Goal: Task Accomplishment & Management: Manage account settings

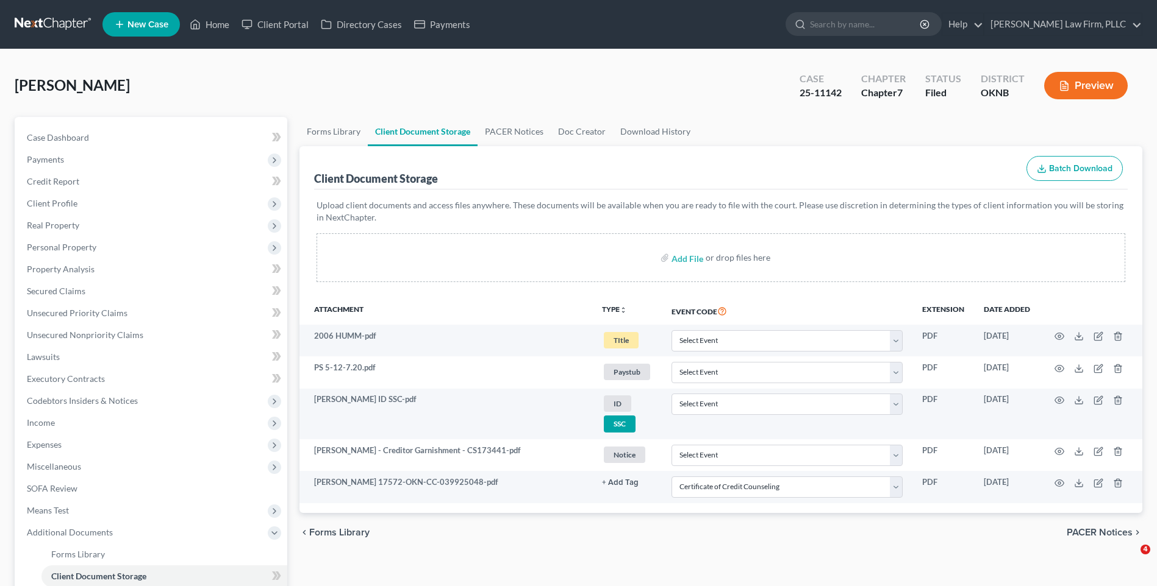
select select "4"
click at [45, 20] on link at bounding box center [54, 24] width 78 height 22
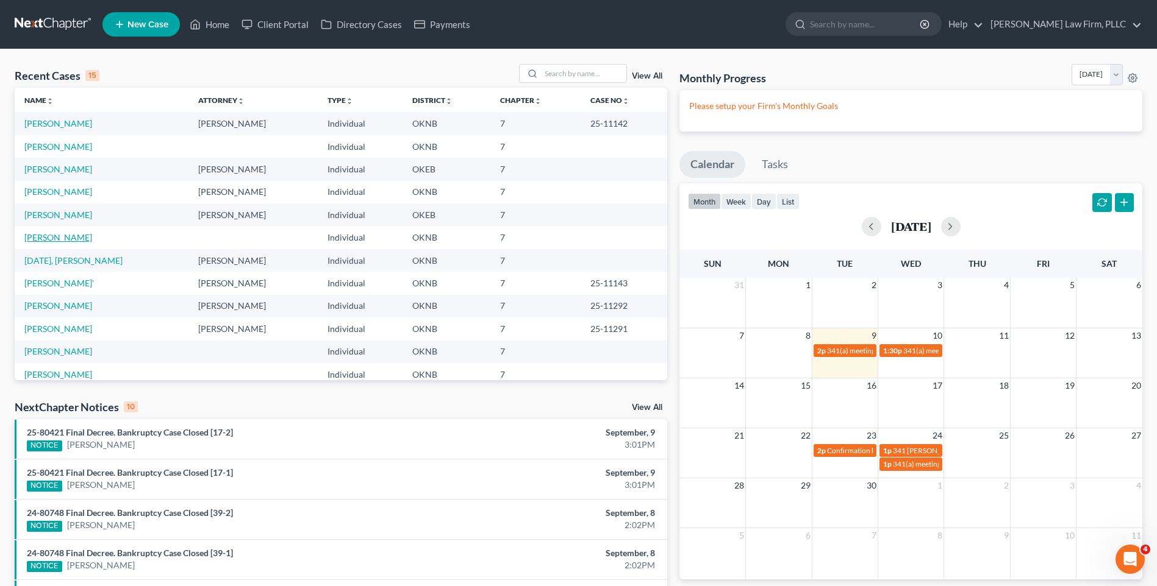
click at [76, 238] on link "[PERSON_NAME]" at bounding box center [58, 237] width 68 height 10
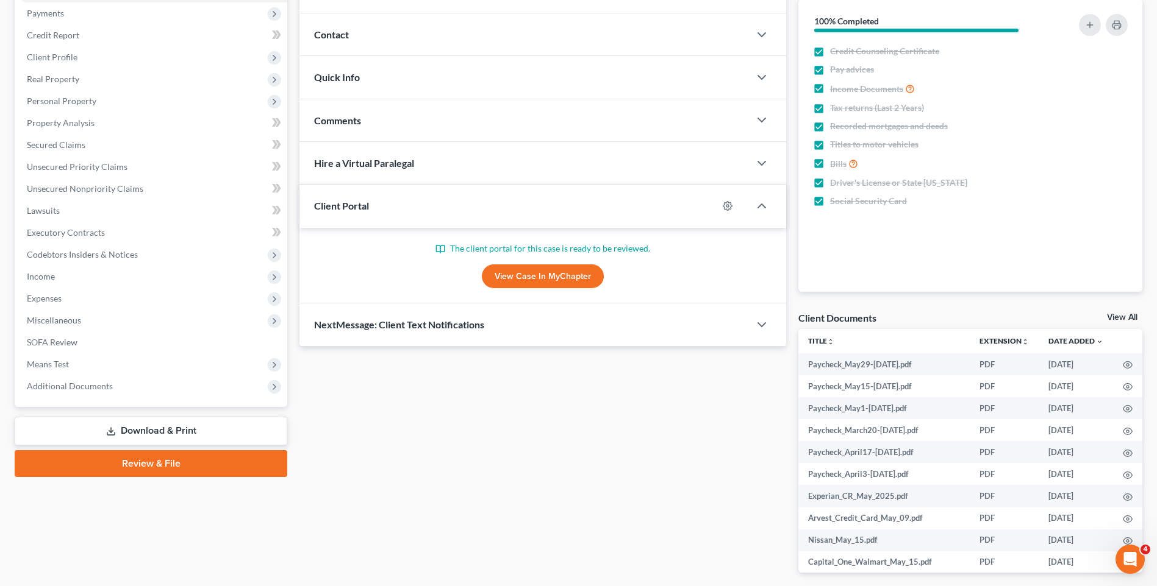
scroll to position [183, 0]
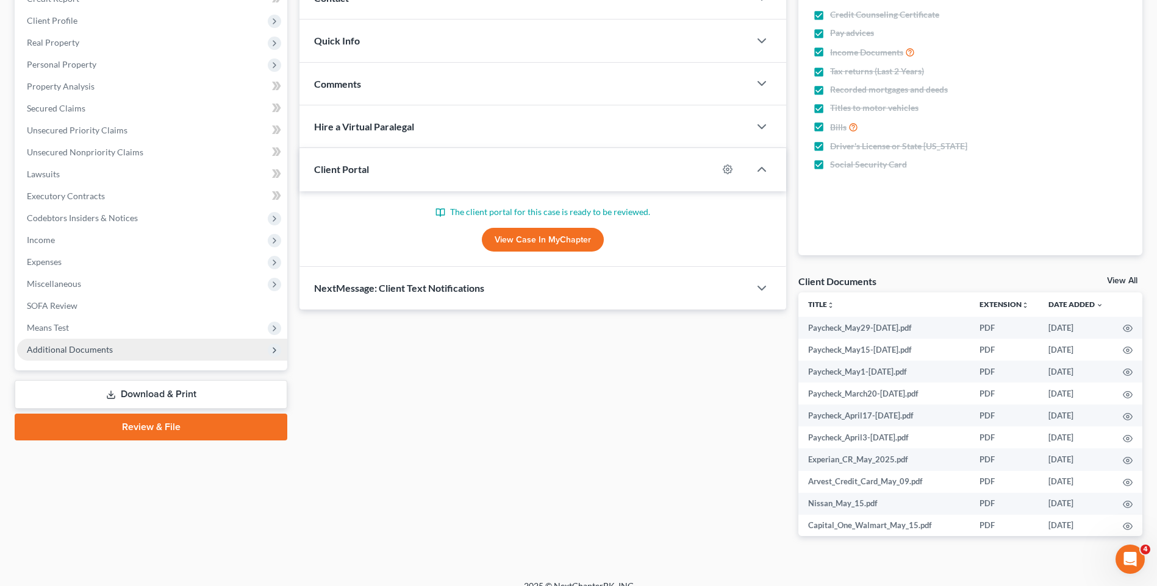
click at [192, 344] on span "Additional Documents" at bounding box center [152, 350] width 270 height 22
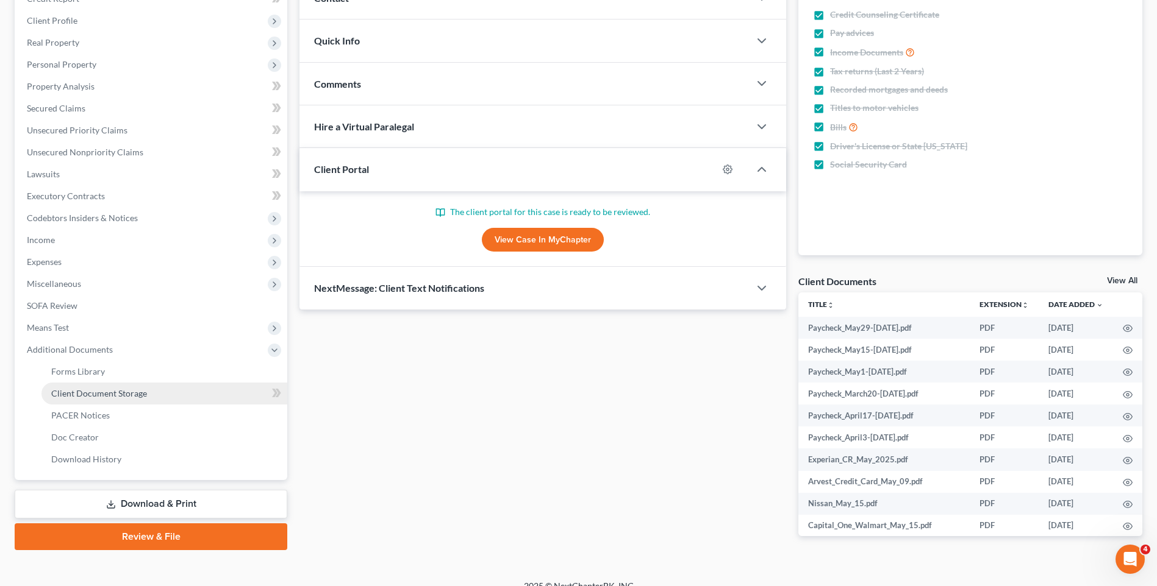
click at [149, 388] on link "Client Document Storage" at bounding box center [164, 394] width 246 height 22
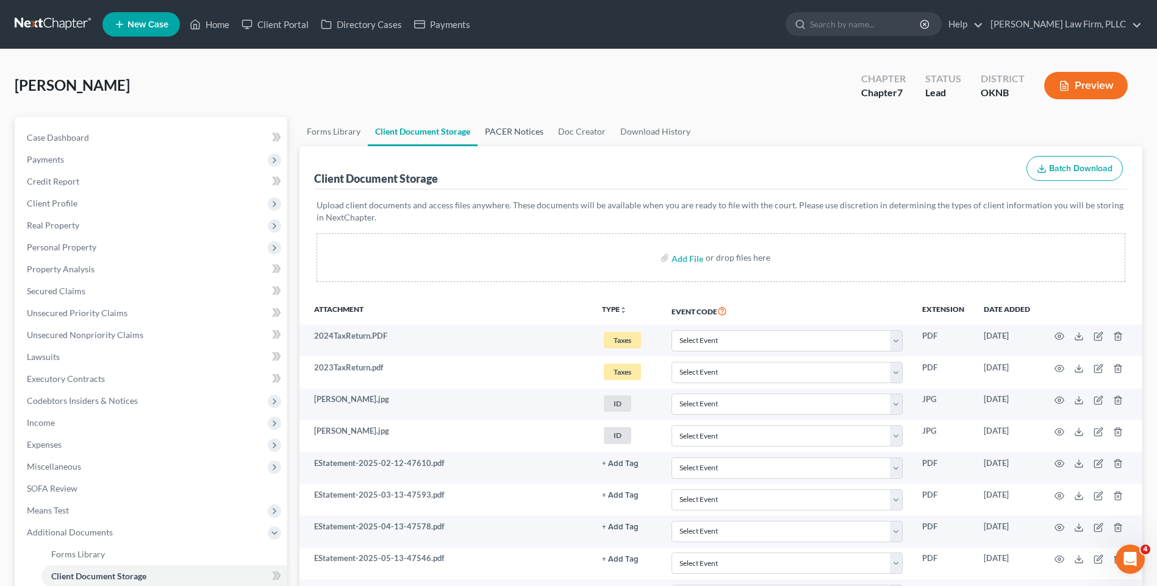
click at [501, 128] on link "PACER Notices" at bounding box center [513, 131] width 73 height 29
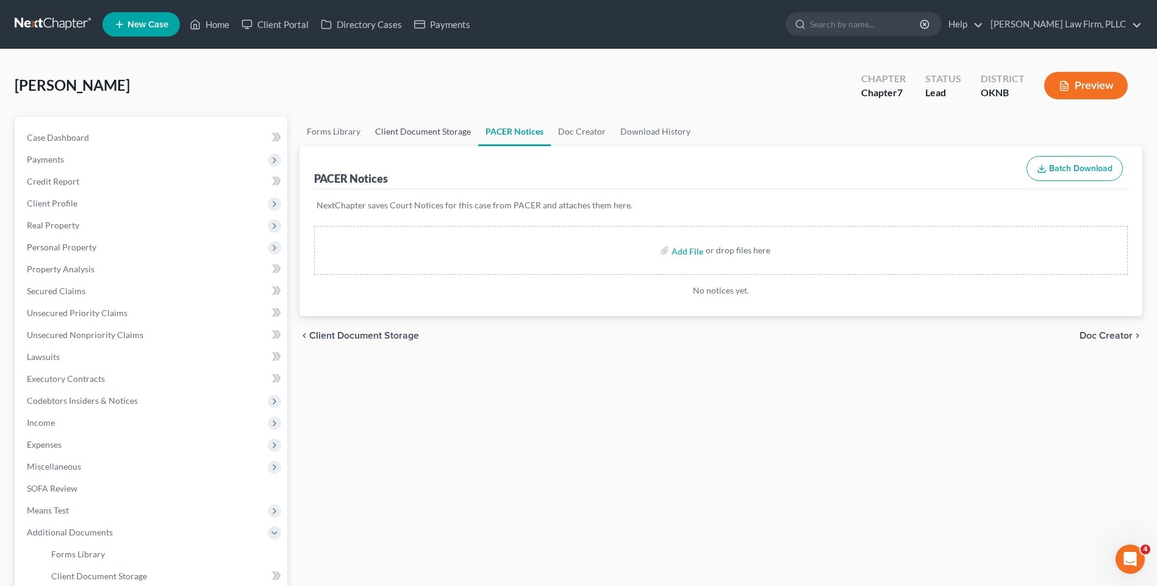
click at [423, 129] on link "Client Document Storage" at bounding box center [423, 131] width 110 height 29
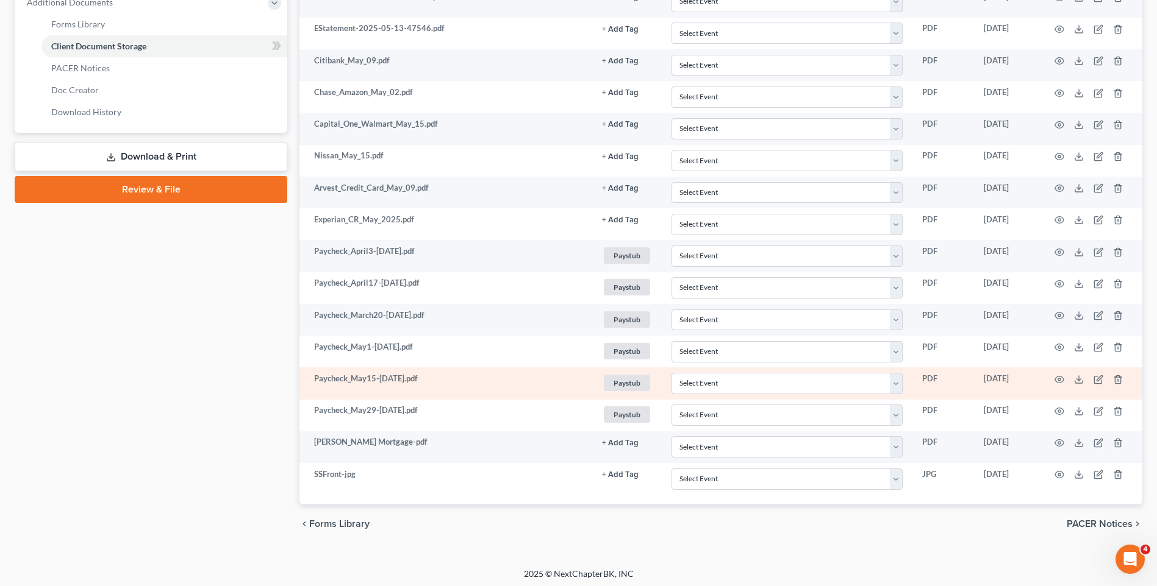
scroll to position [534, 0]
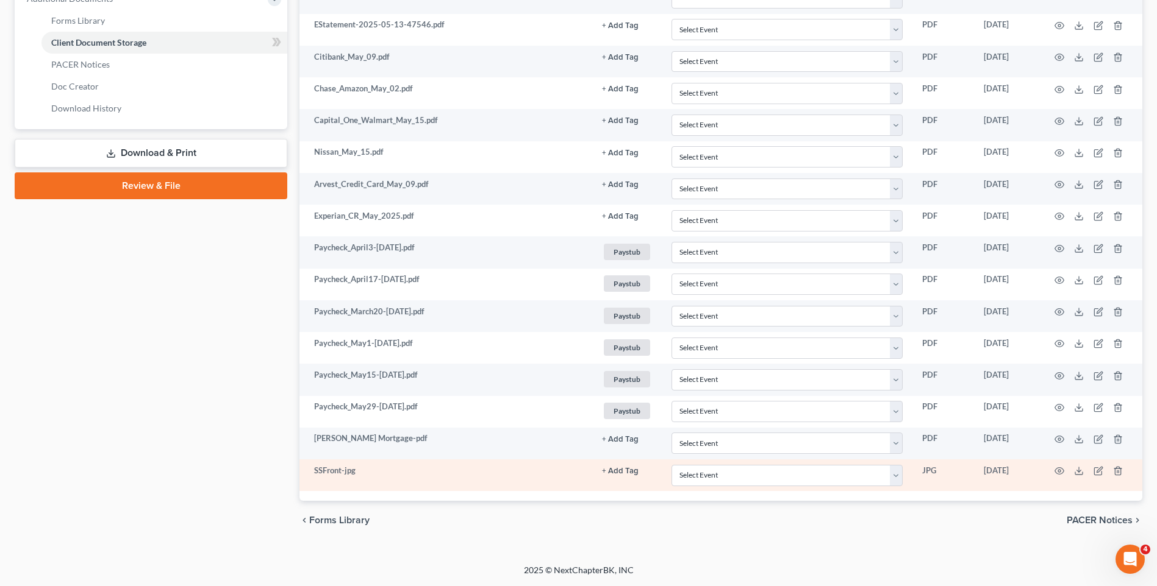
click at [624, 472] on button "+ Add Tag" at bounding box center [620, 472] width 37 height 8
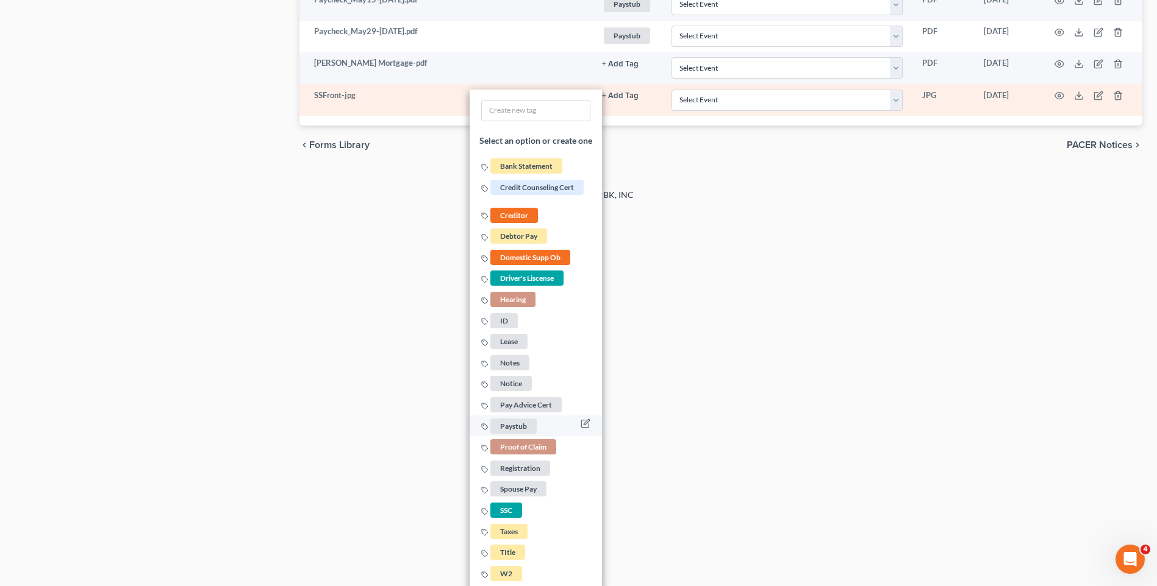
scroll to position [912, 0]
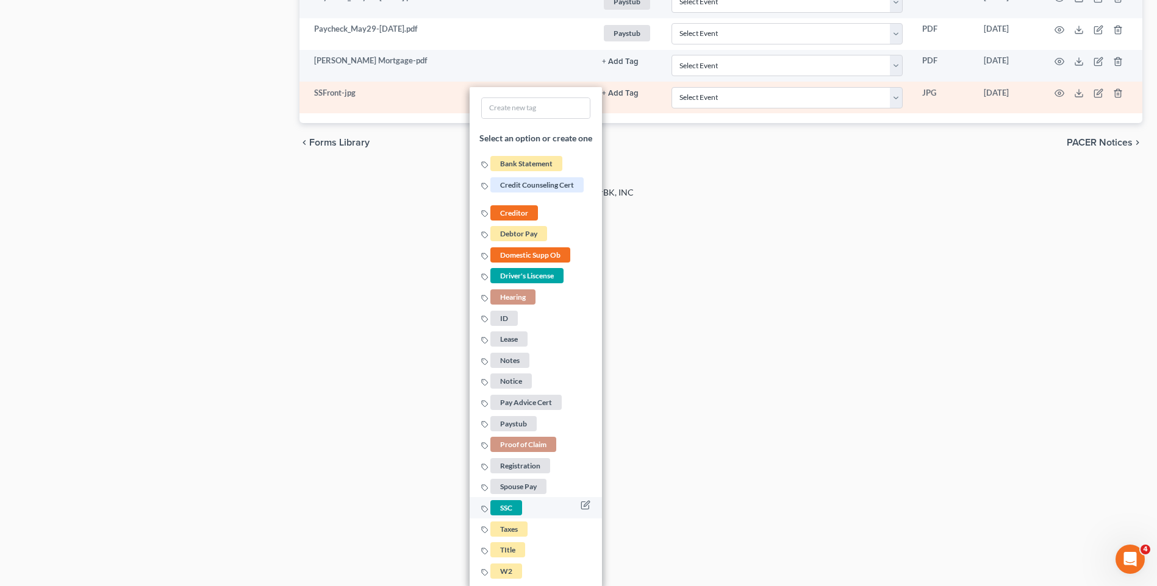
click at [508, 506] on span "SSC" at bounding box center [506, 508] width 32 height 15
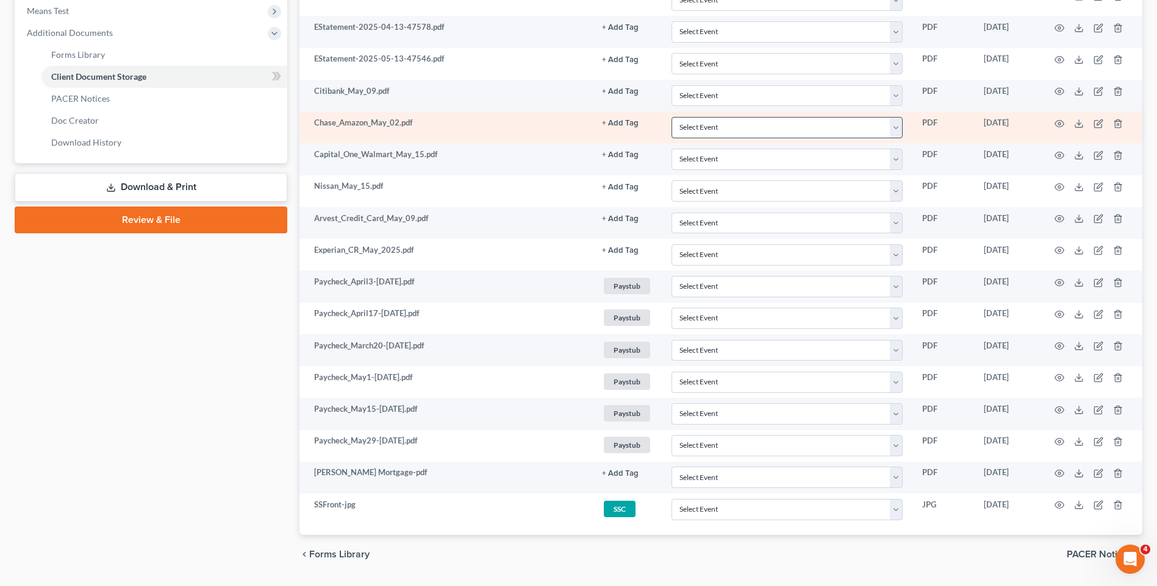
scroll to position [534, 0]
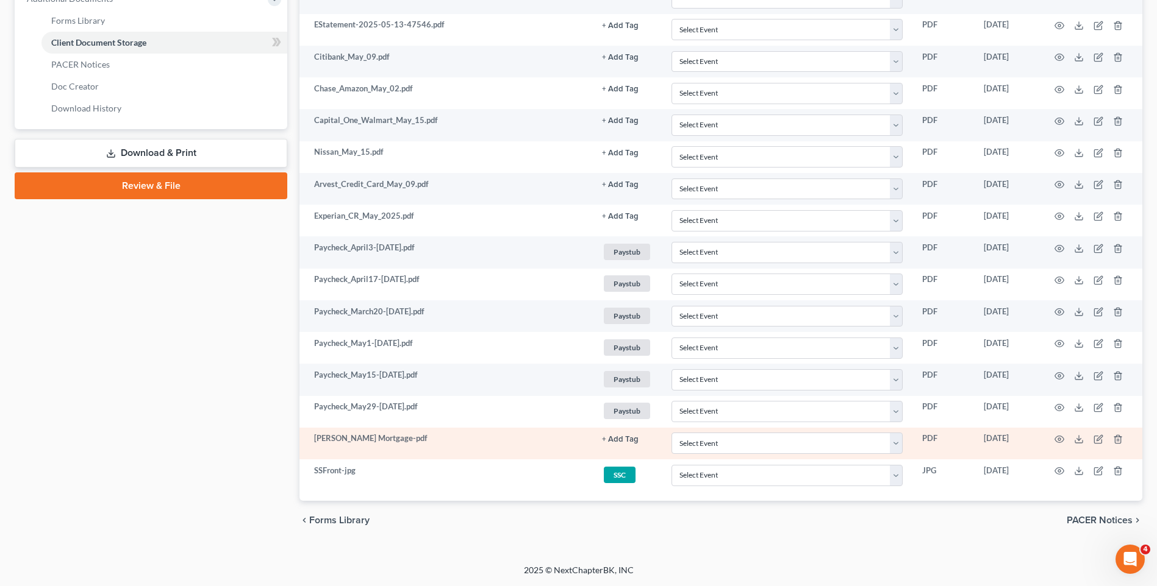
click at [621, 439] on button "+ Add Tag" at bounding box center [620, 440] width 37 height 8
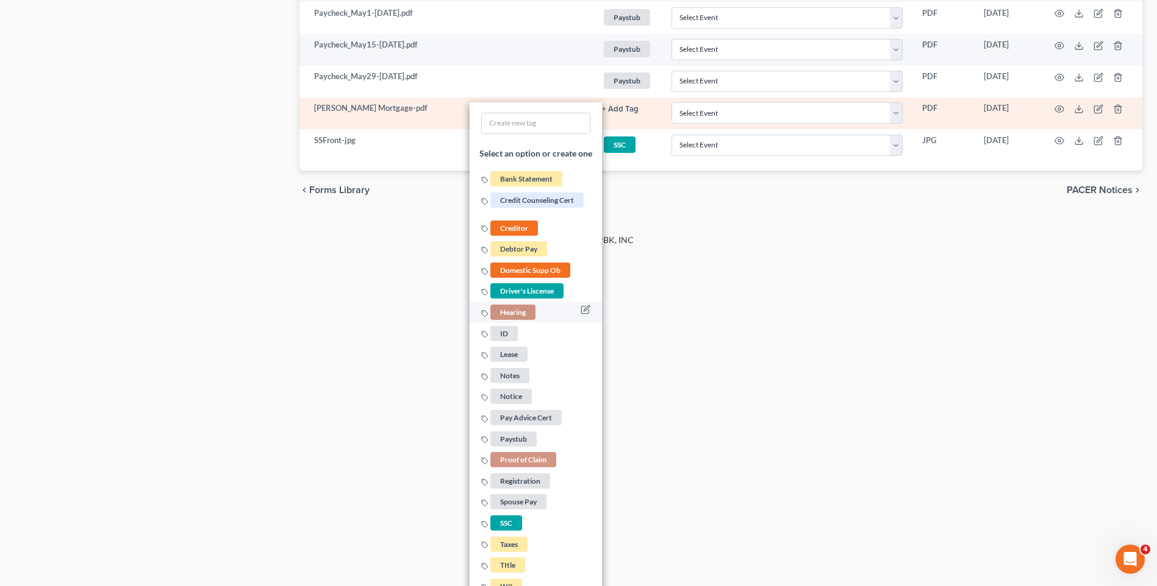
scroll to position [880, 0]
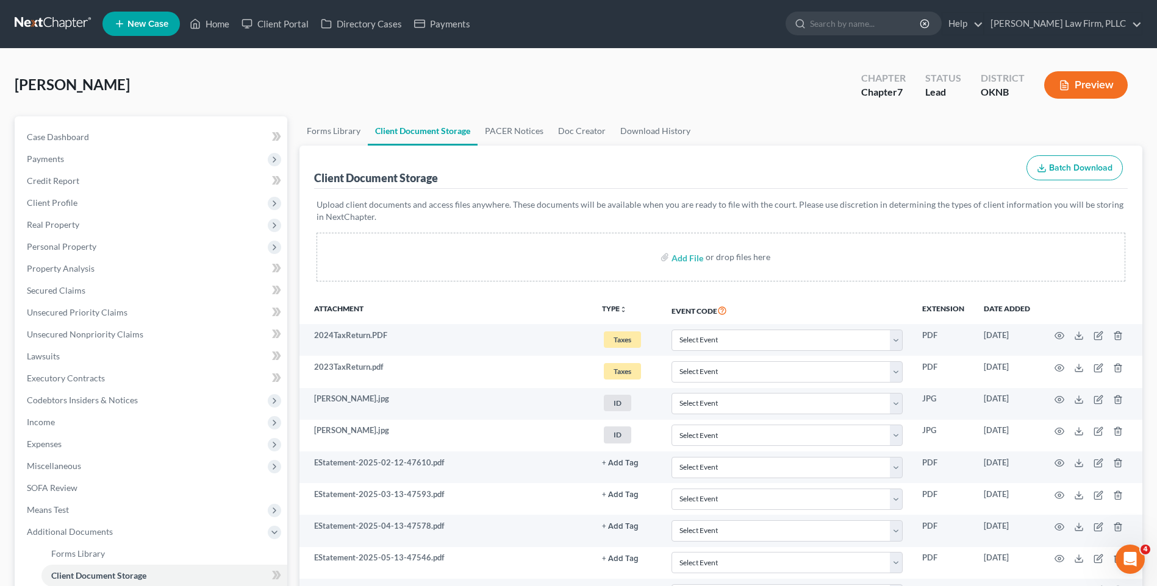
scroll to position [0, 0]
click at [46, 15] on link at bounding box center [54, 24] width 78 height 22
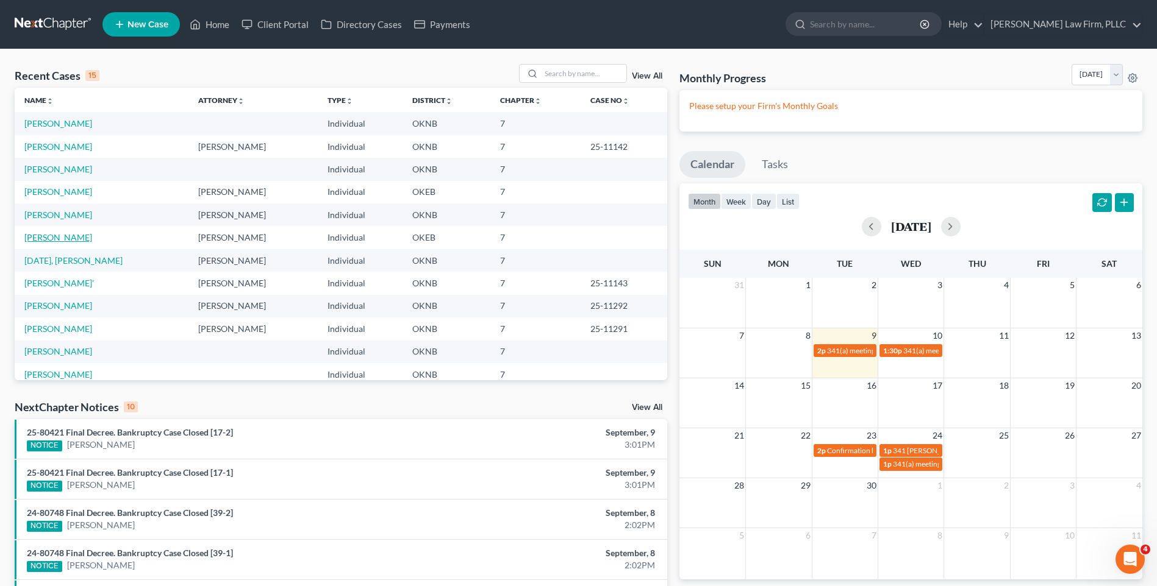
click at [67, 239] on link "[PERSON_NAME]" at bounding box center [58, 237] width 68 height 10
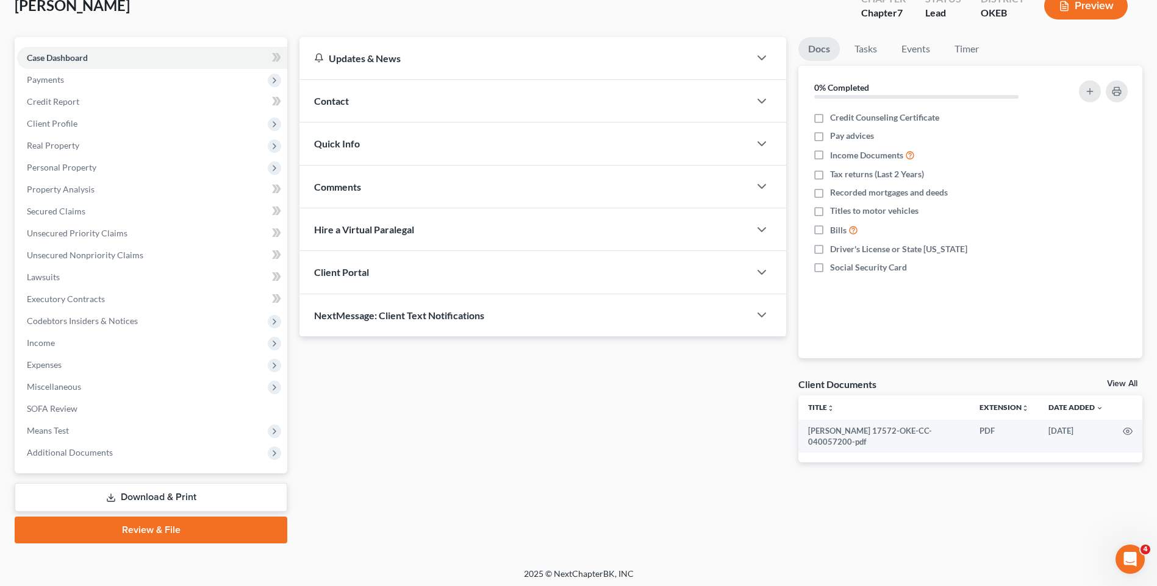
scroll to position [84, 0]
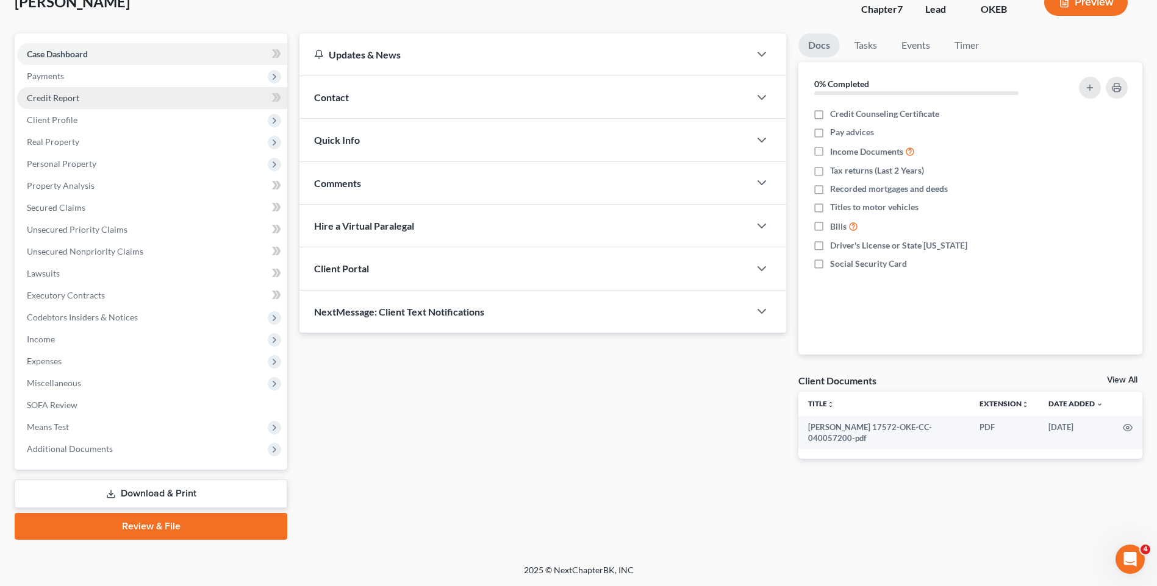
click at [143, 104] on link "Credit Report" at bounding box center [152, 98] width 270 height 22
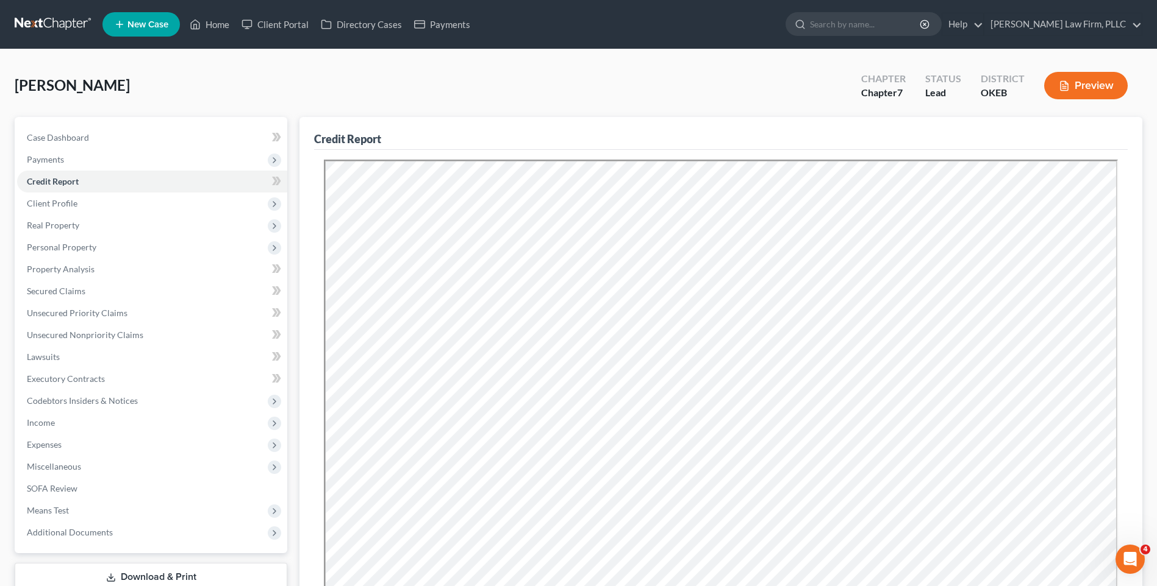
scroll to position [61, 0]
